Goal: Task Accomplishment & Management: Manage account settings

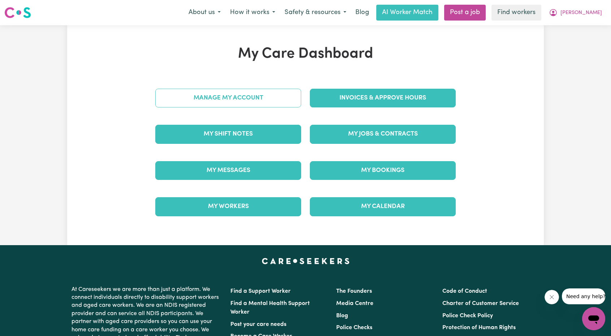
click at [266, 101] on link "Manage My Account" at bounding box center [228, 98] width 146 height 19
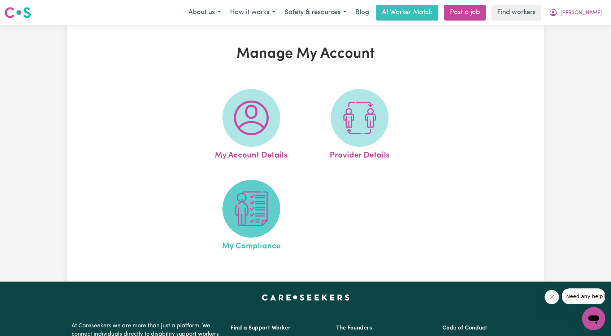
click at [251, 188] on span at bounding box center [251, 209] width 58 height 58
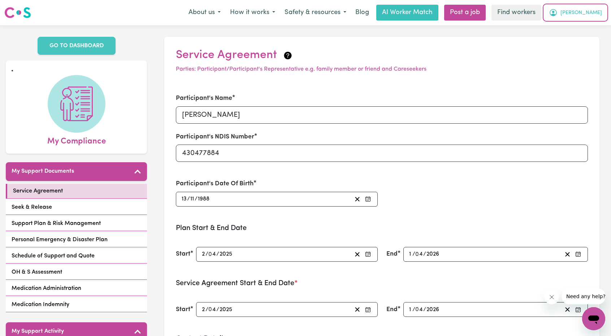
click at [603, 18] on button "[PERSON_NAME]" at bounding box center [575, 12] width 62 height 15
click at [581, 31] on link "My Dashboard" at bounding box center [577, 28] width 57 height 14
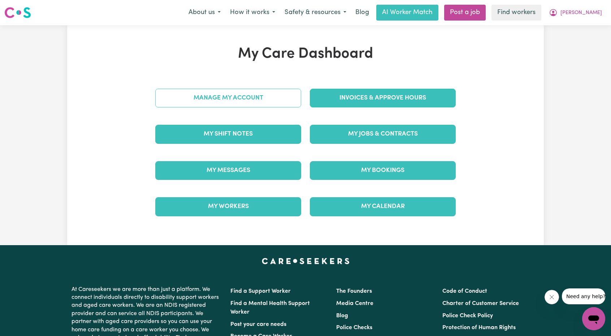
click at [254, 90] on link "Manage My Account" at bounding box center [228, 98] width 146 height 19
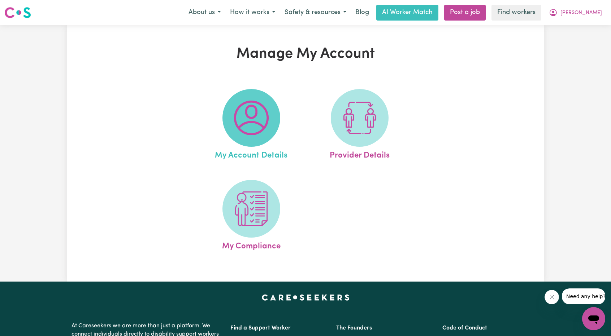
click at [266, 128] on img at bounding box center [251, 118] width 35 height 35
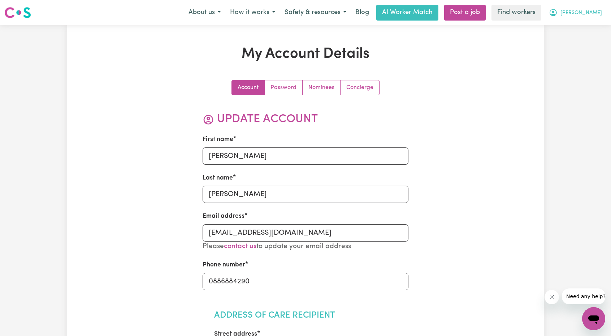
click at [583, 16] on button "[PERSON_NAME]" at bounding box center [575, 12] width 62 height 15
click at [575, 26] on link "My Dashboard" at bounding box center [577, 28] width 57 height 14
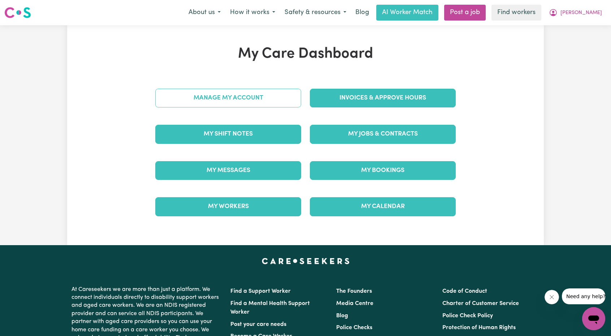
click at [270, 95] on link "Manage My Account" at bounding box center [228, 98] width 146 height 19
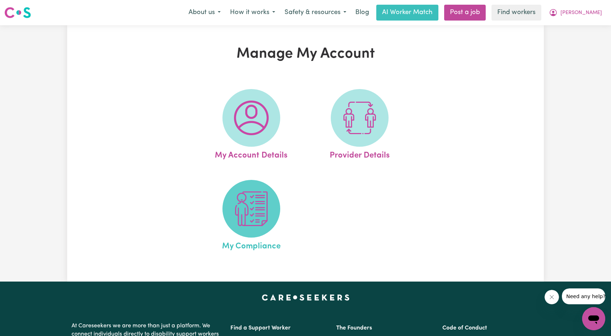
click at [249, 209] on img at bounding box center [251, 209] width 35 height 35
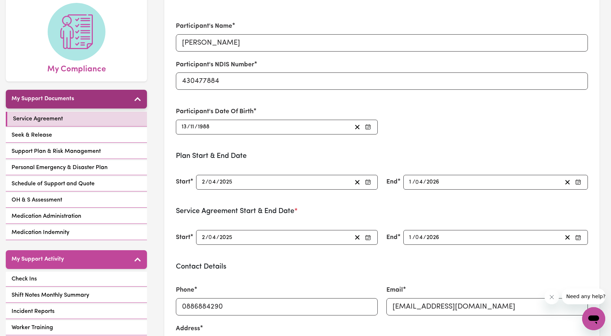
click at [87, 100] on div "My Support Documents Service Agreement Seek & Release Support Plan & Risk Manag…" at bounding box center [76, 166] width 141 height 152
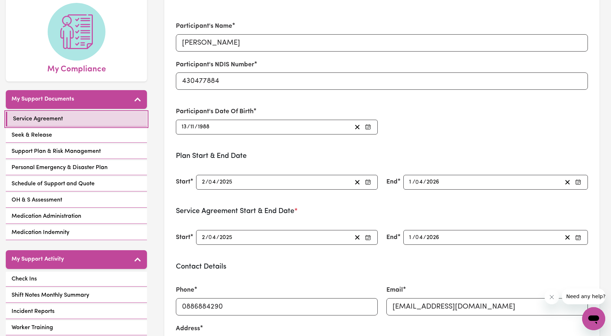
click at [74, 114] on link "Service Agreement" at bounding box center [76, 119] width 141 height 15
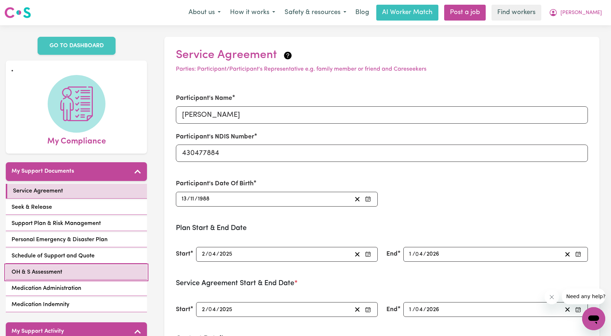
click at [76, 265] on link "OH & S Assessment" at bounding box center [76, 272] width 141 height 15
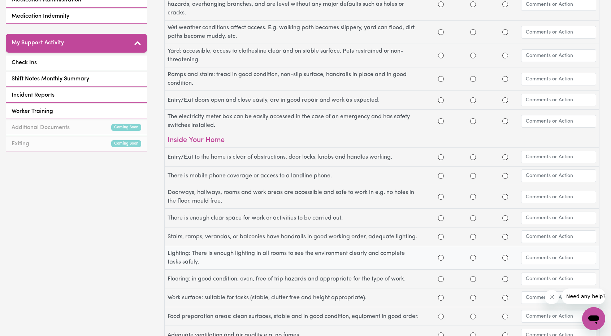
scroll to position [108, 0]
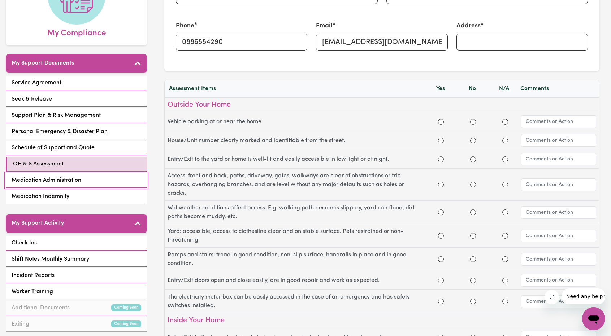
click at [57, 176] on span "Medication Administration" at bounding box center [47, 180] width 70 height 9
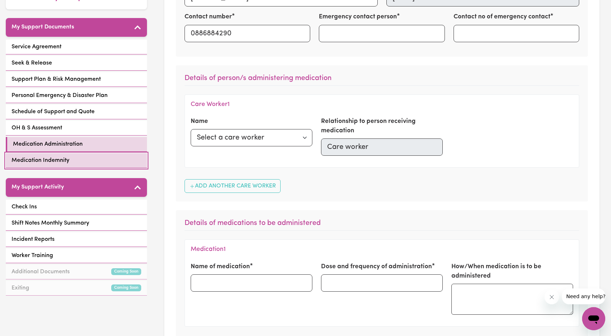
click at [94, 153] on link "Medication Indemnity" at bounding box center [76, 160] width 141 height 15
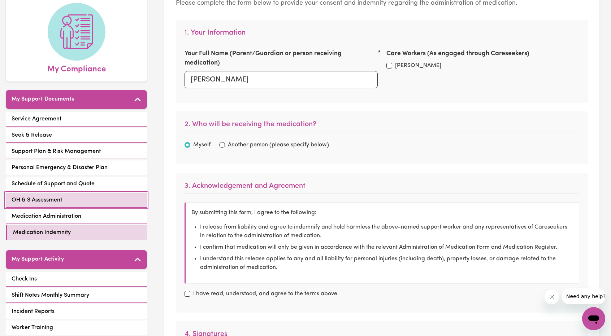
click at [41, 196] on span "OH & S Assessment" at bounding box center [37, 200] width 51 height 9
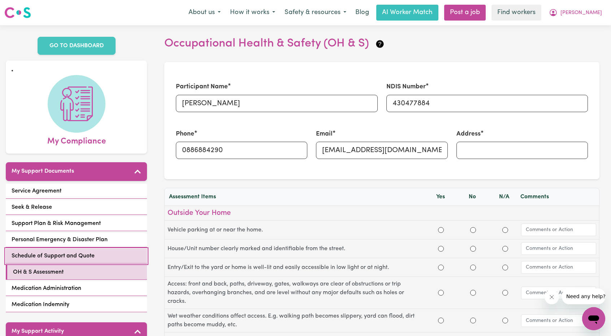
click at [60, 252] on span "Schedule of Support and Quote" at bounding box center [53, 256] width 83 height 9
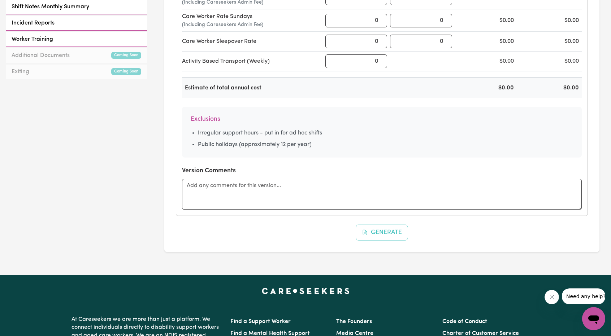
scroll to position [217, 0]
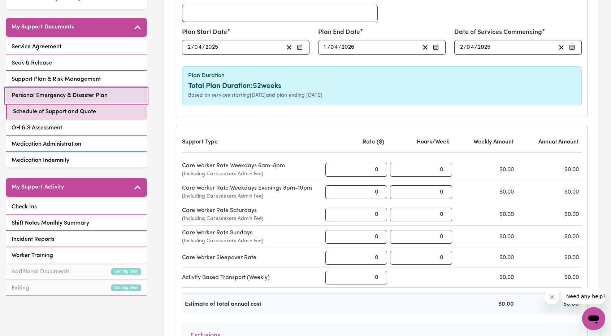
click at [78, 88] on link "Personal Emergency & Disaster Plan" at bounding box center [76, 95] width 141 height 15
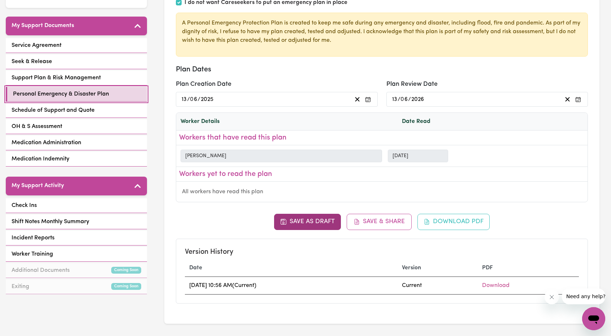
scroll to position [36, 0]
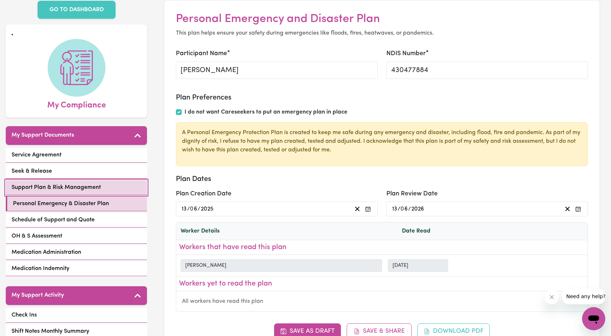
click at [54, 181] on link "Support Plan & Risk Management" at bounding box center [76, 188] width 141 height 15
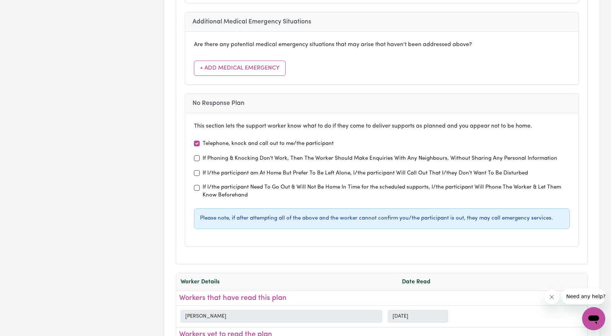
scroll to position [2708, 0]
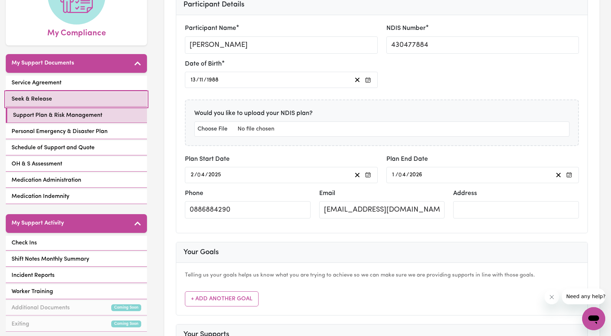
click at [70, 92] on link "Seek & Release" at bounding box center [76, 99] width 141 height 15
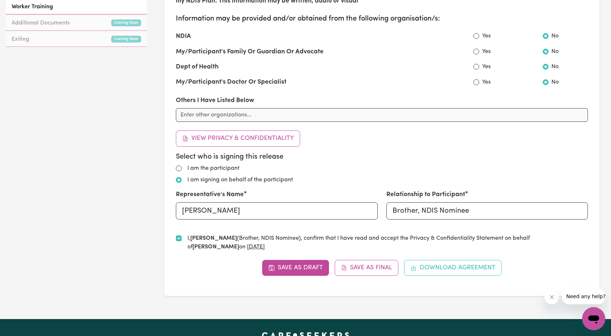
scroll to position [397, 0]
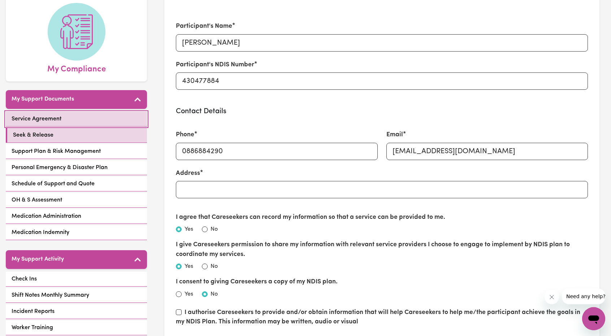
click at [97, 114] on link "Service Agreement" at bounding box center [76, 119] width 141 height 15
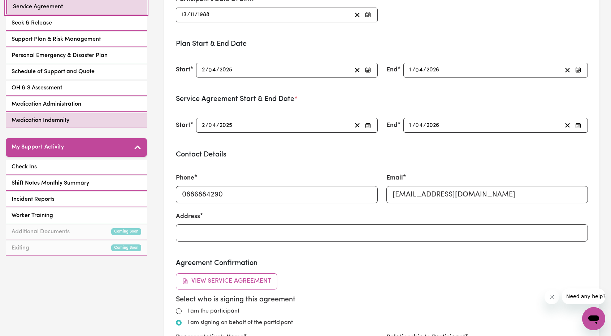
scroll to position [181, 0]
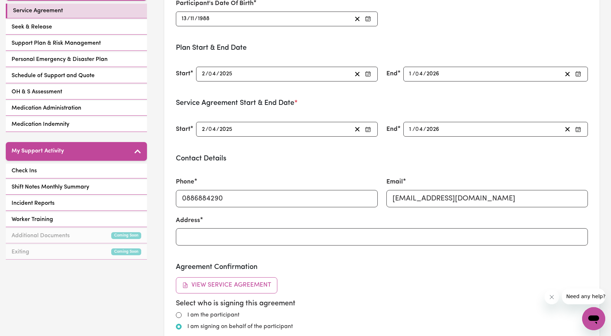
click at [53, 153] on div "My Support Activity Check Ins Shift Notes Monthly Summary Incident Reports Work…" at bounding box center [76, 201] width 141 height 119
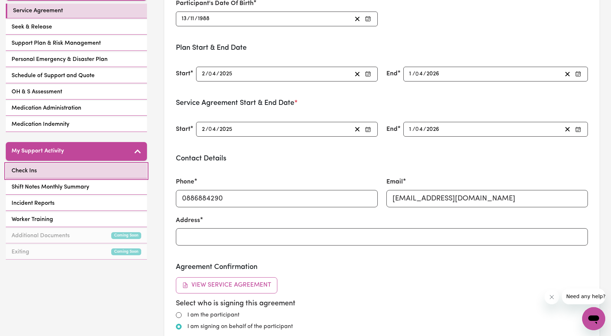
click at [51, 164] on link "Check Ins" at bounding box center [76, 171] width 141 height 15
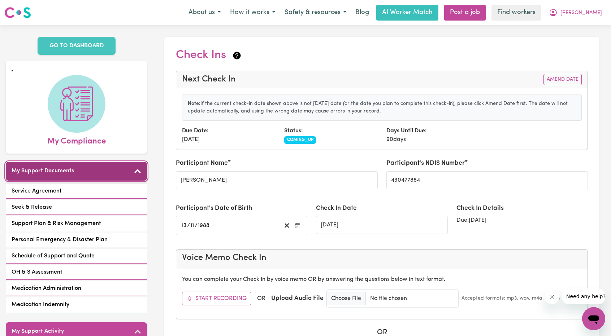
click at [74, 162] on button "My Support Documents" at bounding box center [76, 171] width 141 height 19
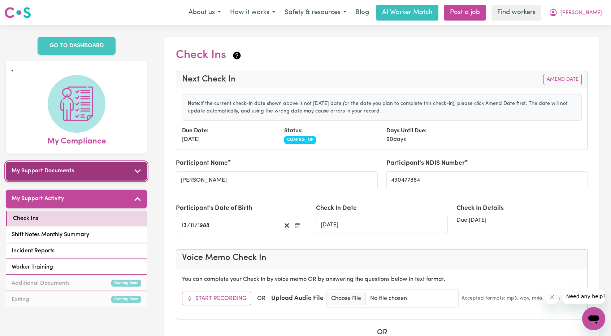
click at [73, 168] on h5 "My Support Documents" at bounding box center [43, 171] width 62 height 7
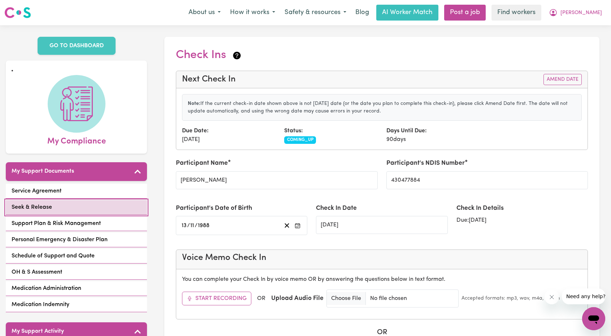
click at [78, 200] on link "Seek & Release" at bounding box center [76, 207] width 141 height 15
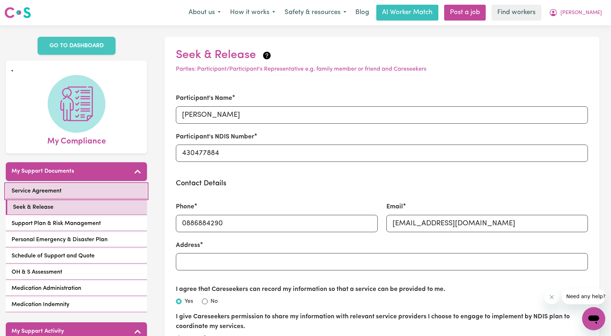
click at [79, 184] on link "Service Agreement" at bounding box center [76, 191] width 141 height 15
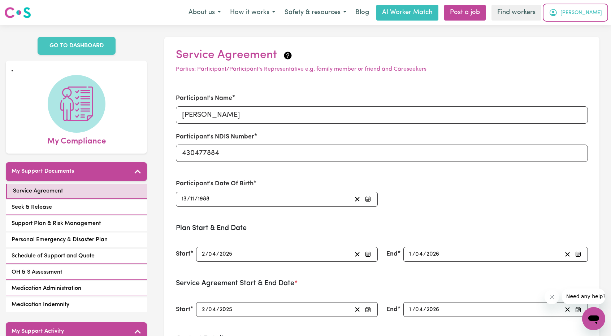
click at [593, 16] on span "[PERSON_NAME]" at bounding box center [581, 13] width 42 height 8
click at [578, 28] on link "My Dashboard" at bounding box center [577, 28] width 57 height 14
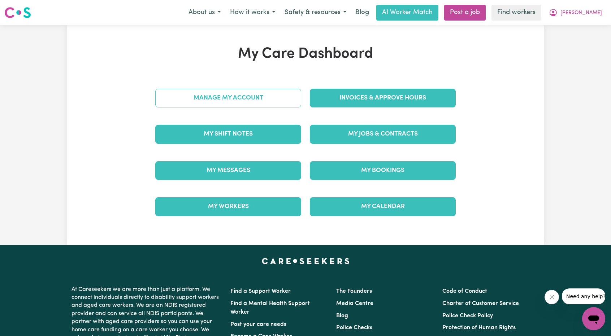
click at [279, 94] on link "Manage My Account" at bounding box center [228, 98] width 146 height 19
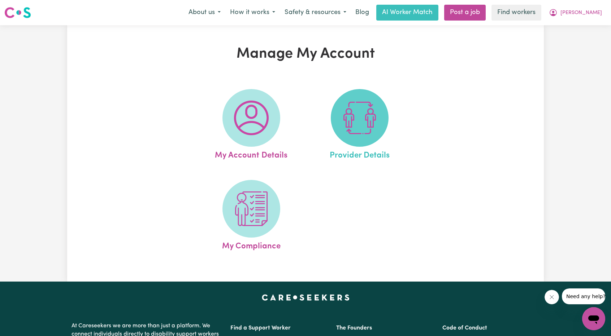
click at [361, 121] on img at bounding box center [359, 118] width 35 height 35
select select "NDIS_FUNDING_PLAN_MANAGED"
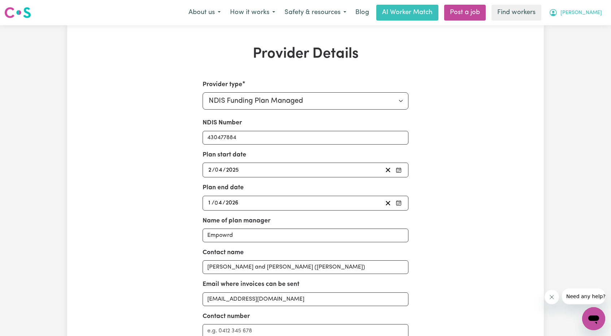
click at [554, 12] on icon "My Account" at bounding box center [553, 12] width 2 height 3
click at [566, 22] on link "My Dashboard" at bounding box center [577, 28] width 57 height 14
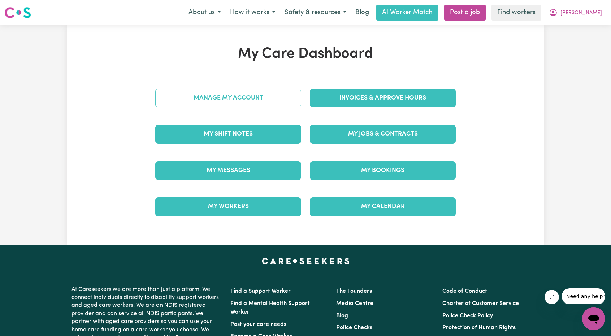
click at [263, 103] on link "Manage My Account" at bounding box center [228, 98] width 146 height 19
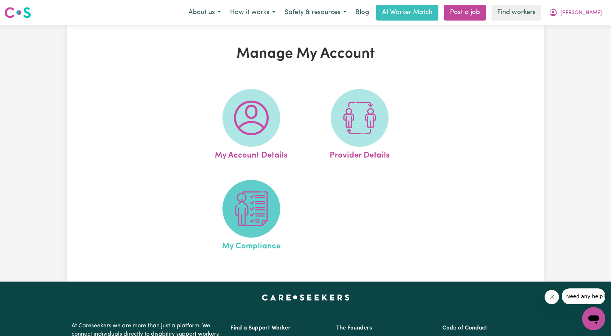
click at [253, 200] on img at bounding box center [251, 209] width 35 height 35
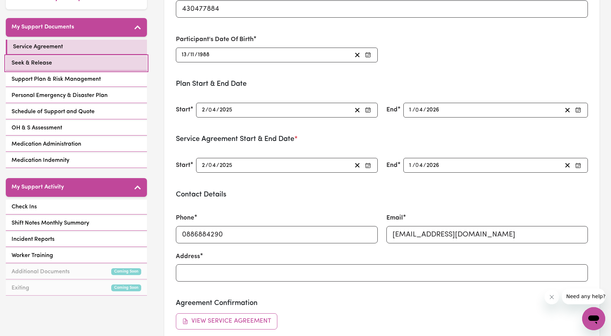
click at [89, 59] on link "Seek & Release" at bounding box center [76, 63] width 141 height 15
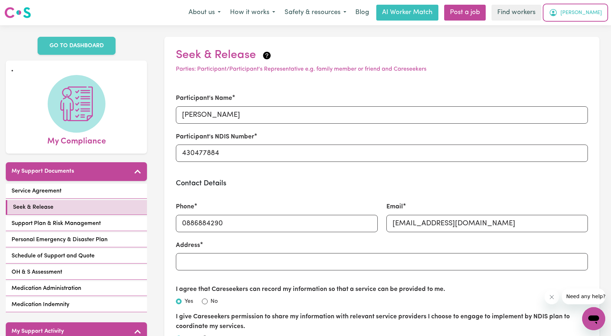
click at [557, 13] on icon "My Account" at bounding box center [553, 12] width 9 height 9
click at [565, 20] on div "About us How it works Safety & resources Blog AI Worker Match Post a job Find w…" at bounding box center [395, 13] width 423 height 16
click at [557, 14] on icon "My Account" at bounding box center [553, 12] width 9 height 9
click at [562, 29] on link "My Dashboard" at bounding box center [577, 28] width 57 height 14
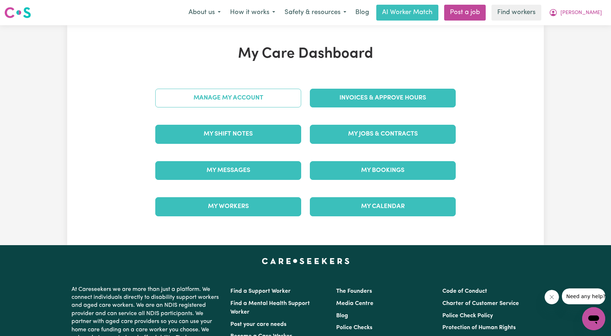
click at [220, 97] on link "Manage My Account" at bounding box center [228, 98] width 146 height 19
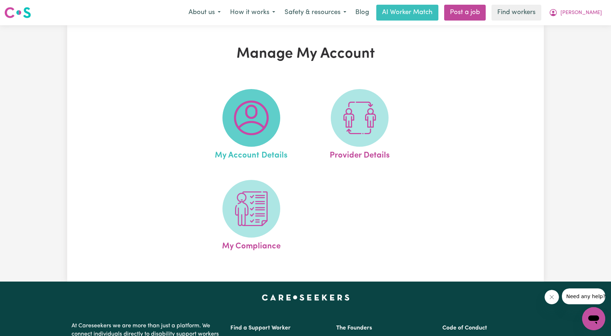
click at [255, 127] on img at bounding box center [251, 118] width 35 height 35
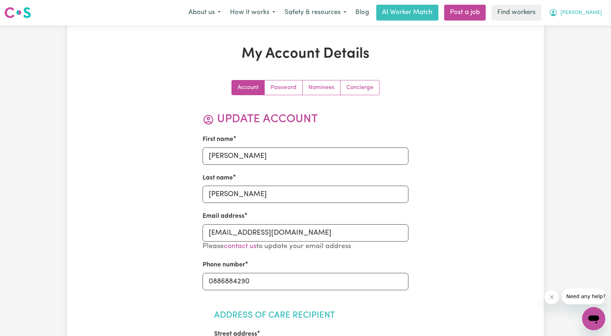
click at [587, 14] on span "[PERSON_NAME]" at bounding box center [581, 13] width 42 height 8
click at [575, 25] on link "My Dashboard" at bounding box center [577, 28] width 57 height 14
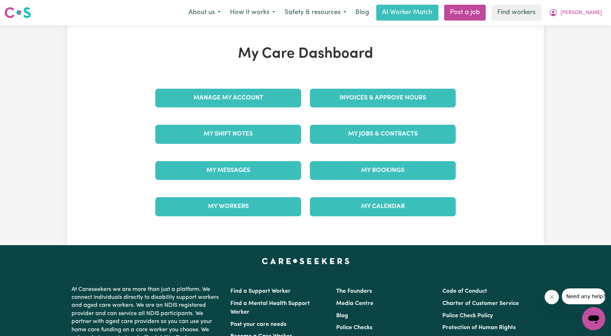
click at [265, 88] on div "Manage My Account" at bounding box center [228, 98] width 155 height 36
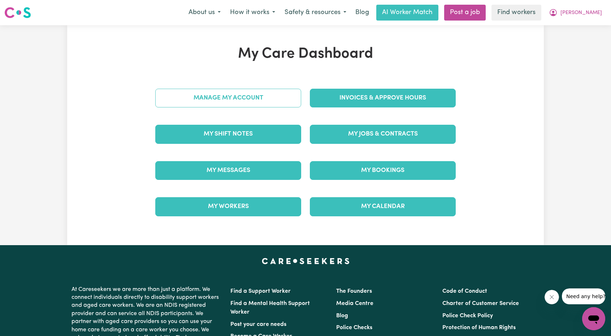
click at [272, 104] on link "Manage My Account" at bounding box center [228, 98] width 146 height 19
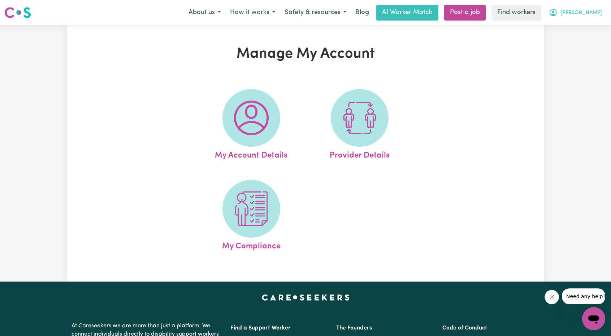
click at [557, 13] on icon "My Account" at bounding box center [553, 12] width 9 height 9
click at [570, 29] on link "My Dashboard" at bounding box center [577, 28] width 57 height 14
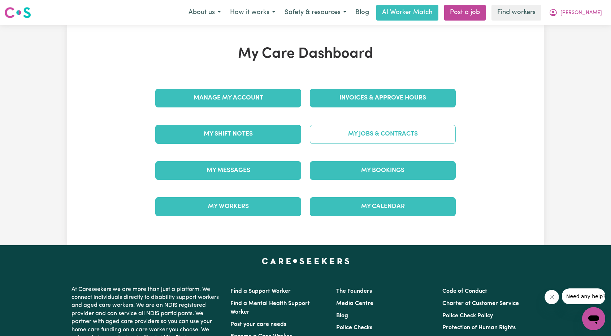
click at [398, 135] on link "My Jobs & Contracts" at bounding box center [383, 134] width 146 height 19
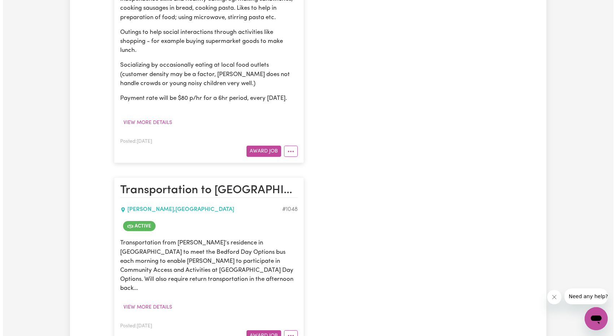
scroll to position [397, 0]
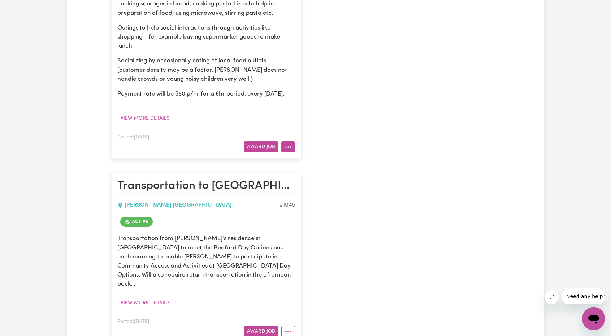
click at [293, 153] on button "More options" at bounding box center [288, 147] width 14 height 11
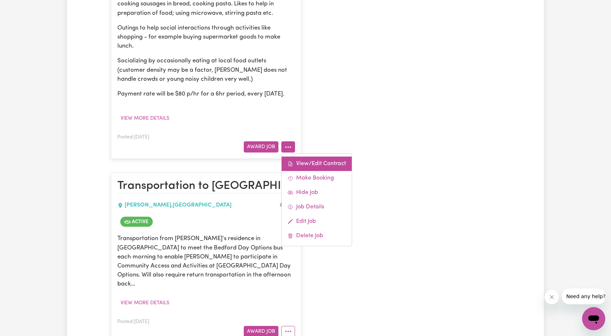
click at [304, 170] on link "View/Edit Contract" at bounding box center [317, 164] width 70 height 14
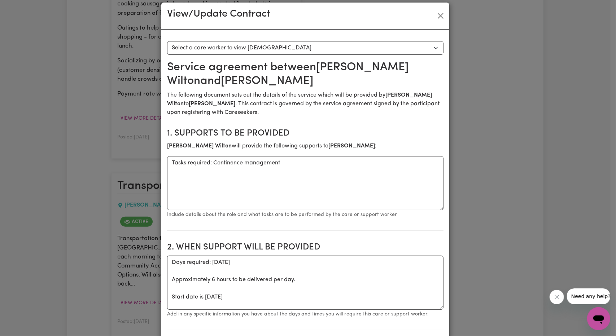
scroll to position [0, 0]
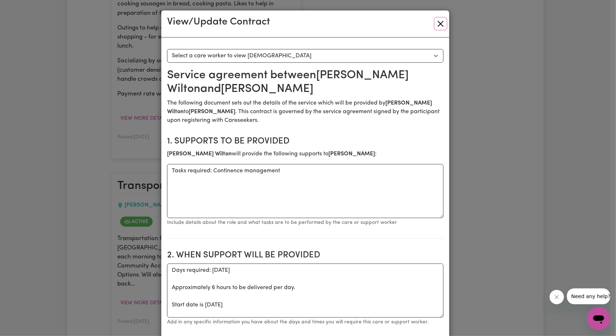
click at [436, 26] on button "Close" at bounding box center [441, 24] width 12 height 12
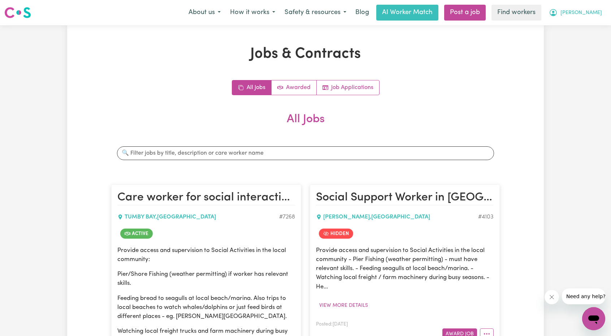
click at [587, 12] on span "[PERSON_NAME]" at bounding box center [581, 13] width 42 height 8
click at [581, 20] on button "[PERSON_NAME]" at bounding box center [575, 12] width 62 height 15
click at [572, 23] on nav "Menu About us How it works Safety & resources Blog AI Worker Match Post a job F…" at bounding box center [305, 12] width 611 height 25
click at [585, 9] on span "[PERSON_NAME]" at bounding box center [581, 13] width 42 height 8
click at [573, 24] on link "My Dashboard" at bounding box center [577, 28] width 57 height 14
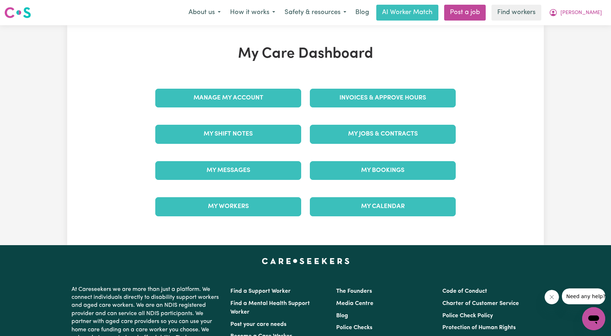
click at [407, 88] on div "Invoices & Approve Hours" at bounding box center [382, 98] width 155 height 36
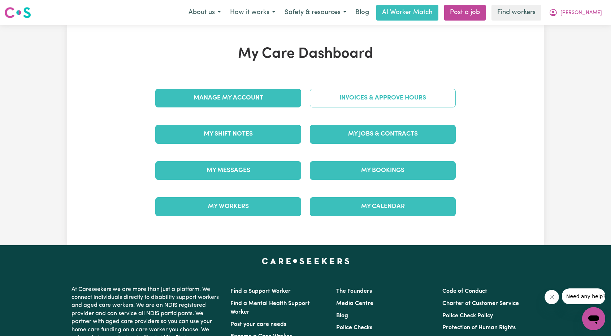
click at [405, 91] on link "Invoices & Approve Hours" at bounding box center [383, 98] width 146 height 19
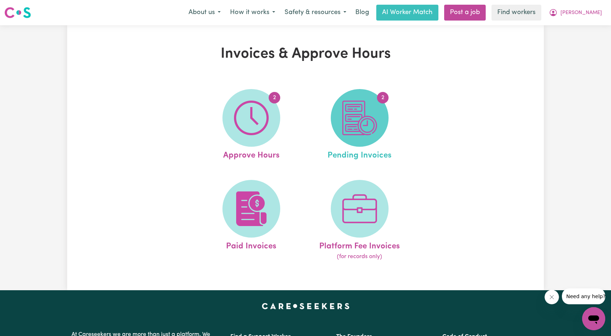
click at [385, 112] on span "2" at bounding box center [360, 118] width 58 height 58
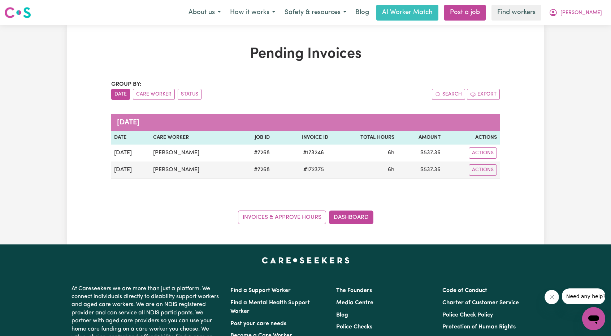
click at [554, 53] on div "Pending Invoices Group by: Date Care Worker Status Search Export [DATE] Date Ca…" at bounding box center [305, 135] width 611 height 220
click at [582, 12] on button "[PERSON_NAME]" at bounding box center [575, 12] width 62 height 15
click at [578, 24] on link "My Dashboard" at bounding box center [577, 28] width 57 height 14
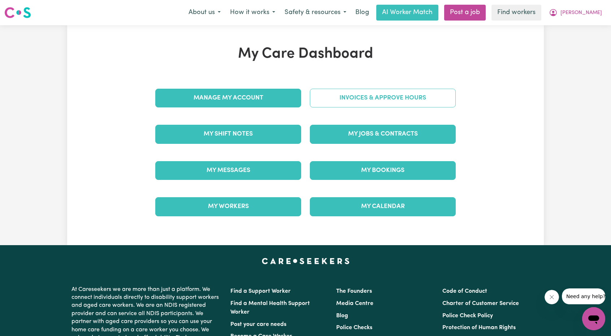
click at [357, 99] on link "Invoices & Approve Hours" at bounding box center [383, 98] width 146 height 19
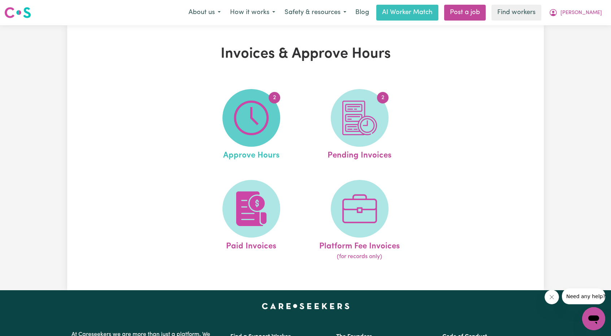
click at [261, 113] on img at bounding box center [251, 118] width 35 height 35
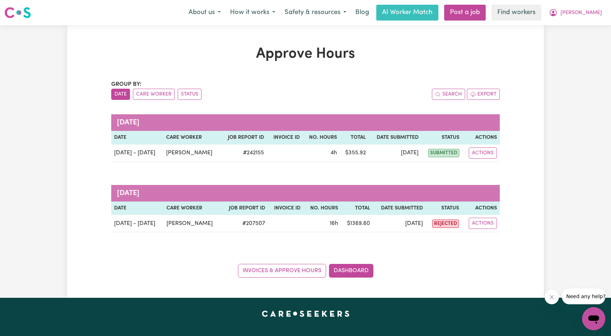
click at [521, 78] on div "Approve Hours Group by: Date Care Worker Status Search Export [DATE] Date Care …" at bounding box center [305, 161] width 477 height 232
click at [591, 16] on span "[PERSON_NAME]" at bounding box center [581, 13] width 42 height 8
click at [586, 25] on link "My Dashboard" at bounding box center [577, 28] width 57 height 14
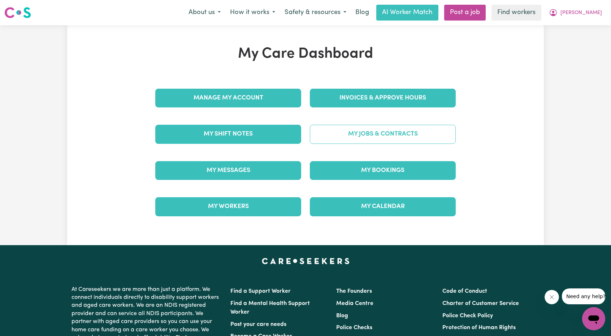
click at [374, 133] on link "My Jobs & Contracts" at bounding box center [383, 134] width 146 height 19
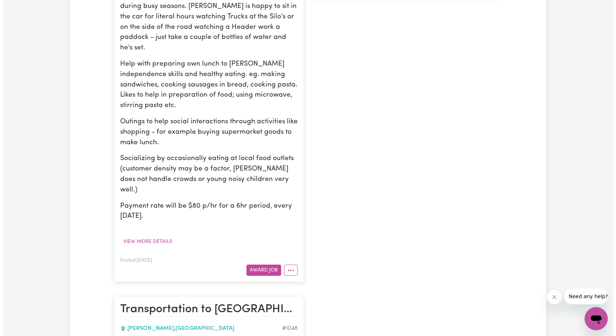
scroll to position [397, 0]
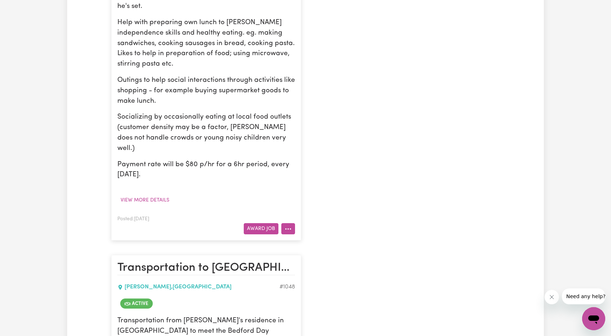
click at [290, 226] on icon "More options" at bounding box center [287, 229] width 7 height 7
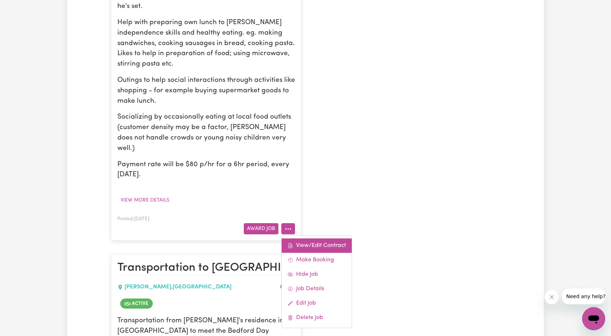
click at [303, 239] on link "View/Edit Contract" at bounding box center [317, 246] width 70 height 14
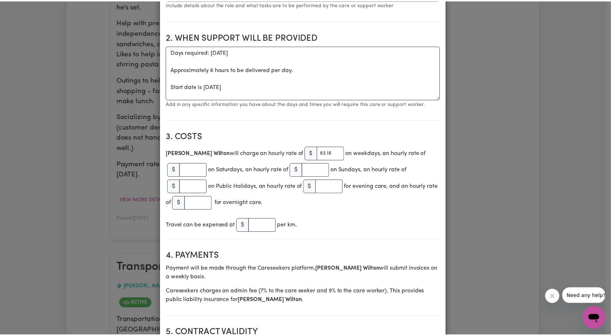
scroll to position [0, 0]
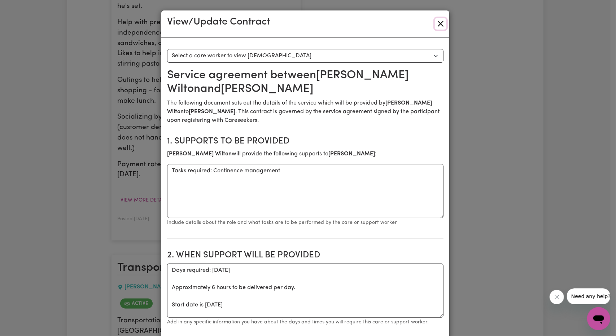
click at [440, 21] on button "Close" at bounding box center [441, 24] width 12 height 12
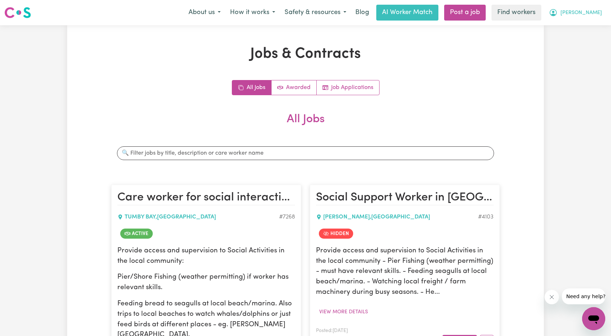
click at [584, 16] on button "[PERSON_NAME]" at bounding box center [575, 12] width 62 height 15
click at [563, 23] on link "My Dashboard" at bounding box center [577, 28] width 57 height 14
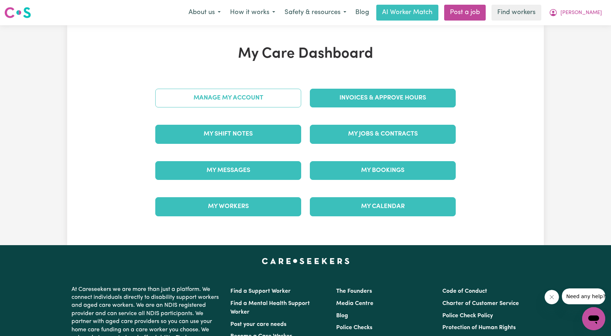
click at [197, 97] on link "Manage My Account" at bounding box center [228, 98] width 146 height 19
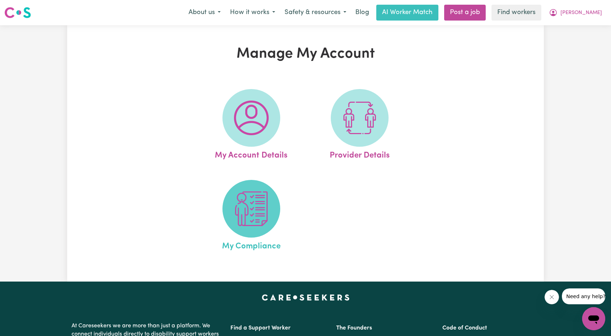
click at [268, 219] on img at bounding box center [251, 209] width 35 height 35
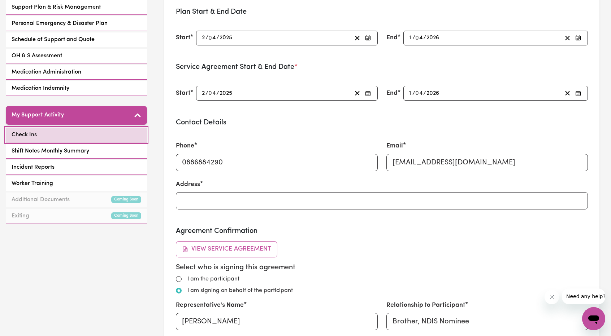
click at [48, 128] on link "Check Ins" at bounding box center [76, 135] width 141 height 15
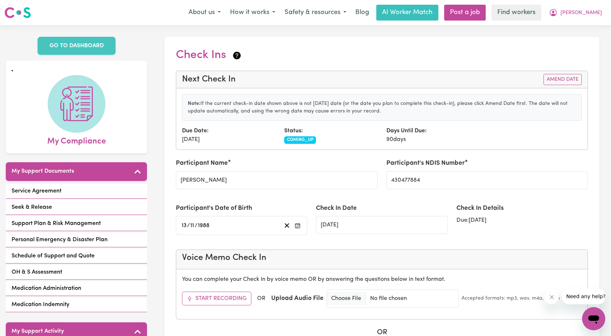
click at [487, 135] on div "Due Date: [DATE] Status: COMING_UP Days Until Due: 90 days" at bounding box center [382, 135] width 408 height 17
click at [552, 86] on div "Next Check In Amend Date" at bounding box center [381, 79] width 411 height 17
click at [555, 83] on button "Amend Date" at bounding box center [562, 79] width 38 height 11
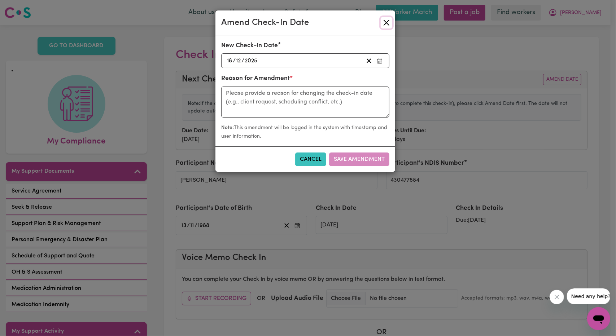
click at [388, 22] on button "Close" at bounding box center [387, 23] width 12 height 12
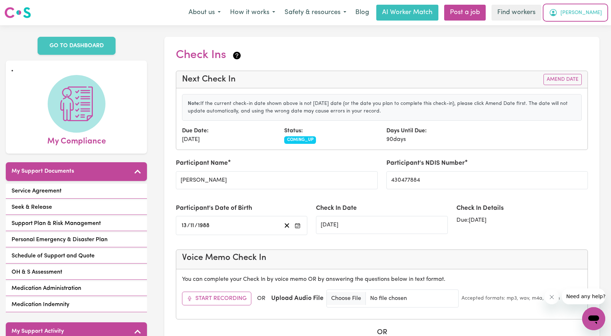
click at [575, 6] on button "[PERSON_NAME]" at bounding box center [575, 12] width 62 height 15
click at [569, 43] on link "Logout" at bounding box center [577, 42] width 57 height 14
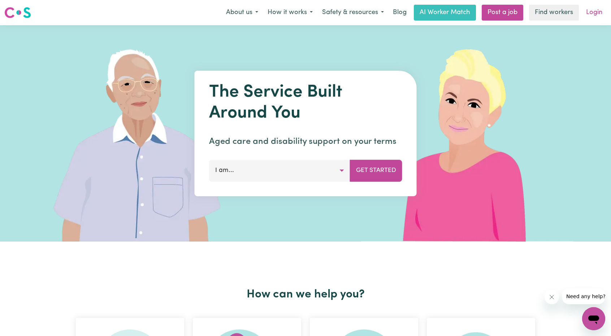
click at [603, 14] on link "Login" at bounding box center [594, 13] width 25 height 16
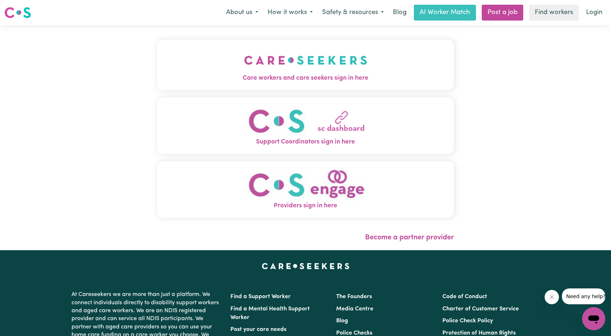
click at [292, 67] on img "Care workers and care seekers sign in here" at bounding box center [305, 60] width 123 height 27
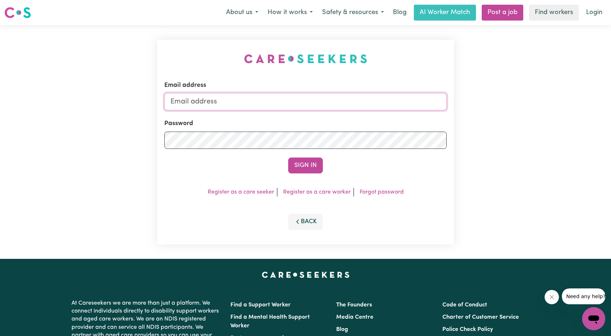
click at [354, 99] on input "Email address" at bounding box center [305, 101] width 282 height 17
drag, startPoint x: 207, startPoint y: 105, endPoint x: 384, endPoint y: 121, distance: 177.6
click at [376, 121] on form "Email address [EMAIL_ADDRESS][PERSON_NAME][DOMAIN_NAME] Password Sign In" at bounding box center [305, 127] width 282 height 93
type input "superuser~[EMAIL_ADDRESS][DOMAIN_NAME]"
click at [310, 165] on button "Sign In" at bounding box center [305, 166] width 35 height 16
